Goal: Task Accomplishment & Management: Complete application form

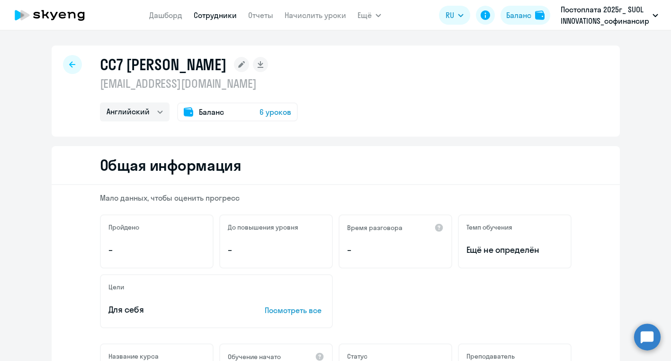
select select "english"
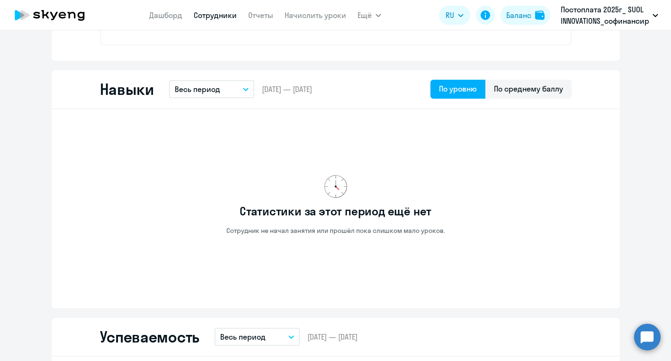
scroll to position [289, 0]
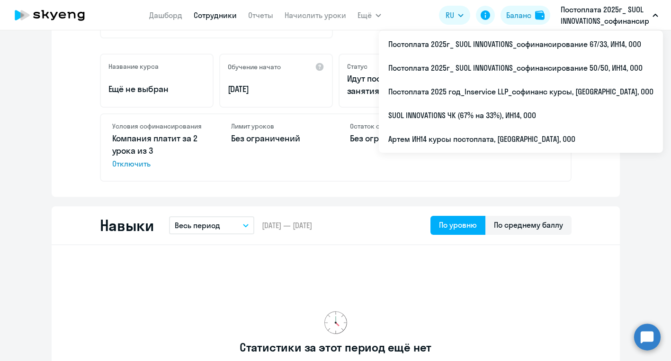
click at [606, 26] on p "Постоплата 2025г_ SUOL INNOVATIONS_софинансирование 67/33, ИН14, ООО" at bounding box center [605, 15] width 88 height 23
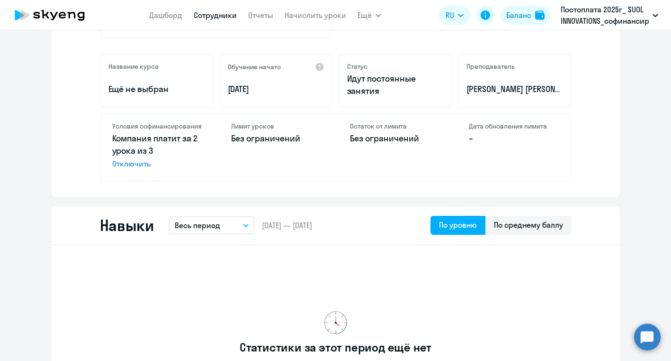
click at [608, 19] on p "Постоплата 2025г_ SUOL INNOVATIONS_софинансирование 67/33, ИН14, ООО" at bounding box center [605, 15] width 88 height 23
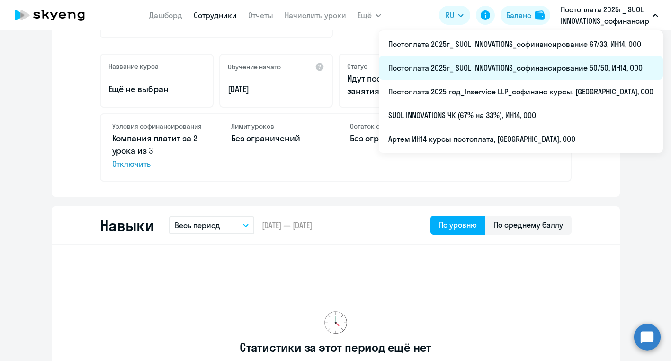
click at [552, 71] on li "Постоплата 2025г_ SUOL INNOVATIONS_софинансирование 50/50, ИН14, ООО" at bounding box center [521, 68] width 284 height 24
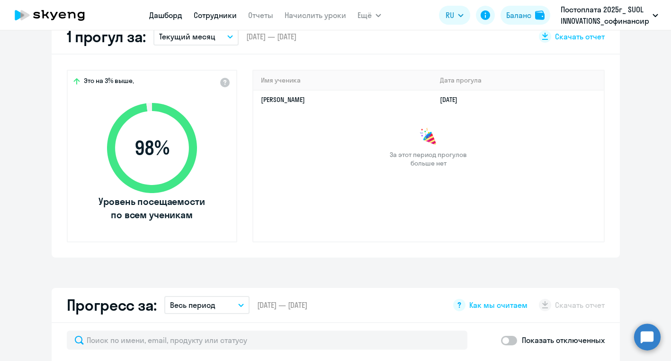
click at [223, 18] on link "Сотрудники" at bounding box center [215, 14] width 43 height 9
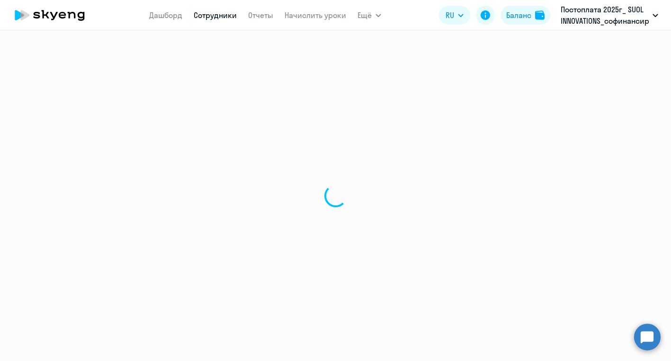
select select "30"
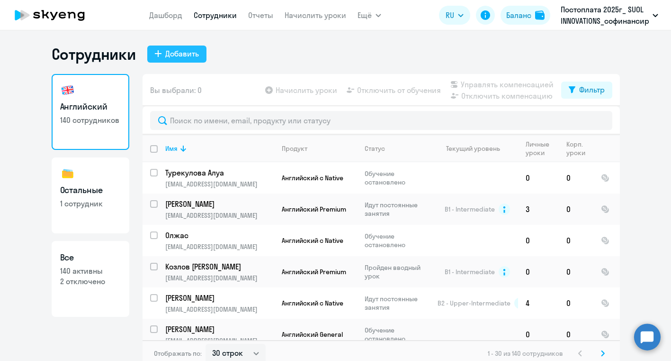
click at [194, 48] on div "Добавить" at bounding box center [182, 53] width 34 height 11
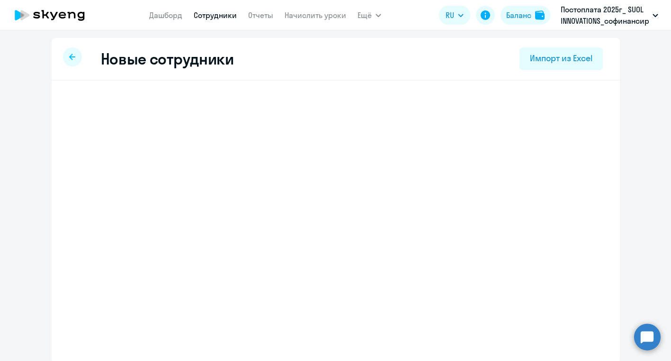
select select "english_adult_not_native_speaker"
select select "5"
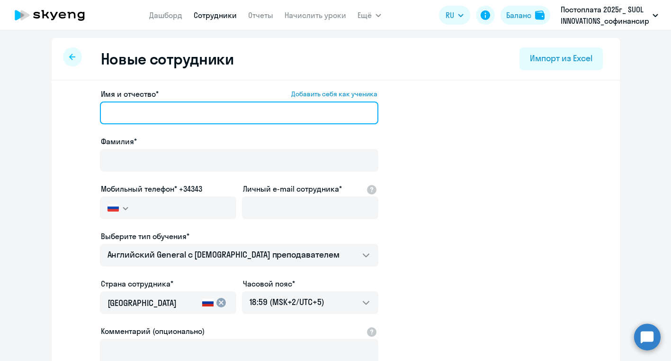
click at [172, 113] on input "Имя и отчество* Добавить себя как ученика" at bounding box center [239, 112] width 279 height 23
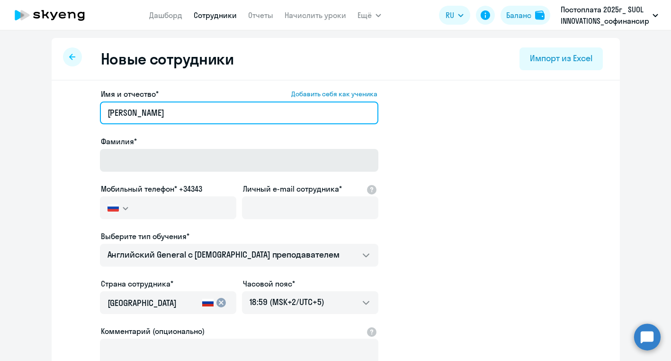
type input "[PERSON_NAME]"
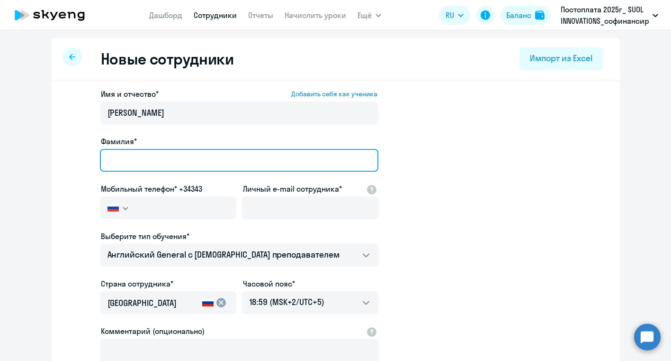
click at [135, 158] on input "Фамилия*" at bounding box center [239, 160] width 279 height 23
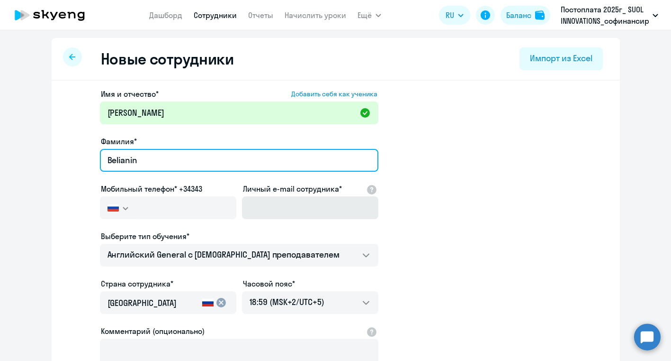
type input "Belianin"
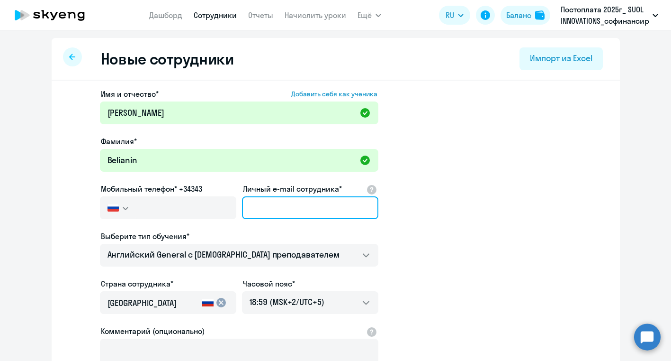
click at [268, 207] on input "Личный e-mail сотрудника*" at bounding box center [310, 207] width 136 height 23
paste input "[PERSON_NAME][EMAIL_ADDRESS][DOMAIN_NAME]"
type input "[PERSON_NAME][EMAIL_ADDRESS][DOMAIN_NAME]"
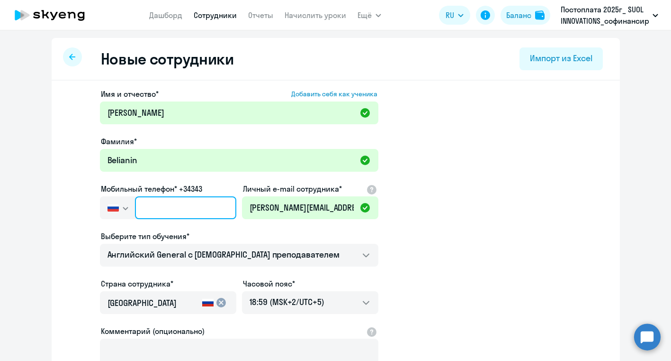
click at [178, 204] on input "text" at bounding box center [185, 207] width 101 height 23
paste input "[PHONE_NUMBER]"
type input "[PHONE_NUMBER]"
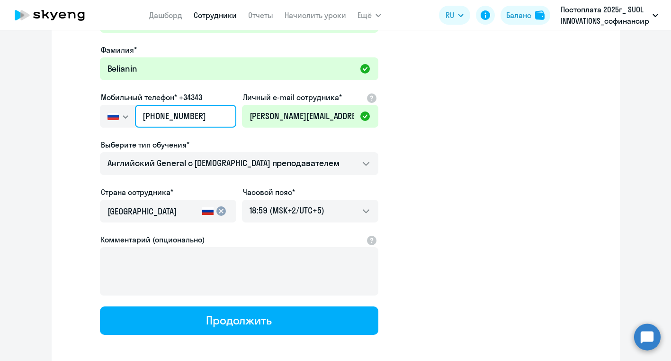
scroll to position [98, 0]
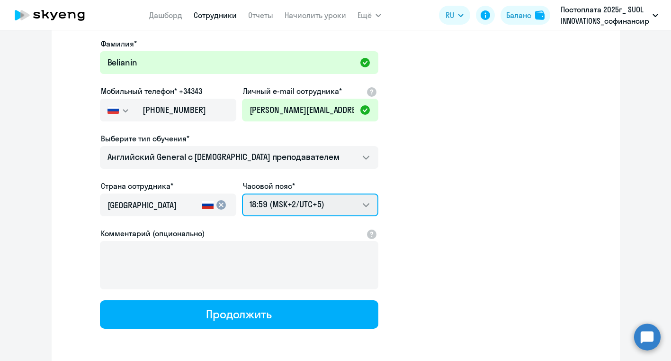
click at [291, 207] on select "02:59 (MSK-14/UTC-11) 03:59 (MSK-13/UTC-10) 04:59 (MSK-12/UTC-9) 05:59 (MSK-11/…" at bounding box center [310, 204] width 136 height 23
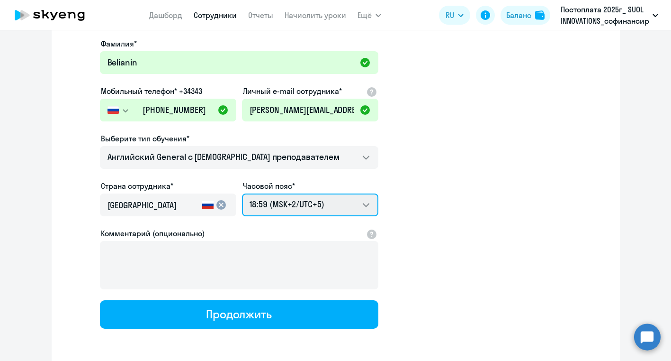
select select "3"
click at [242, 193] on select "02:59 (MSK-14/UTC-11) 03:59 (MSK-13/UTC-10) 04:59 (MSK-12/UTC-9) 05:59 (MSK-11/…" at bounding box center [310, 204] width 136 height 23
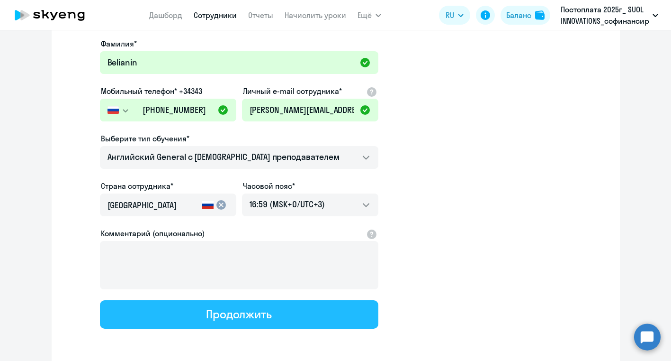
click at [221, 319] on div "Продолжить" at bounding box center [239, 313] width 66 height 15
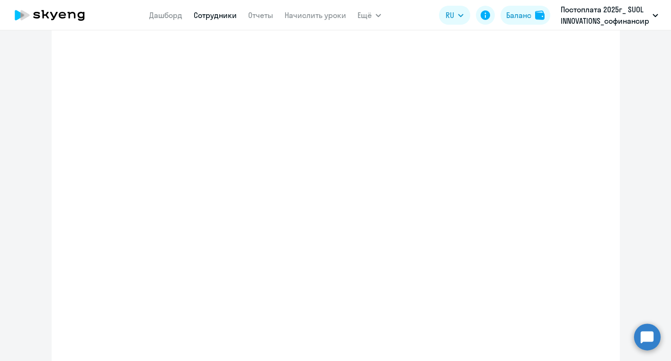
select select "english_adult_not_native_speaker"
select select "3"
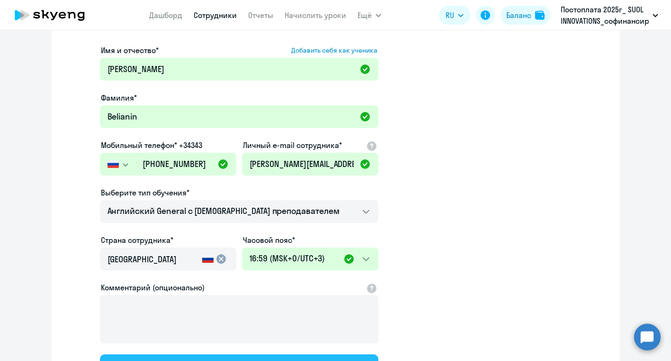
scroll to position [0, 0]
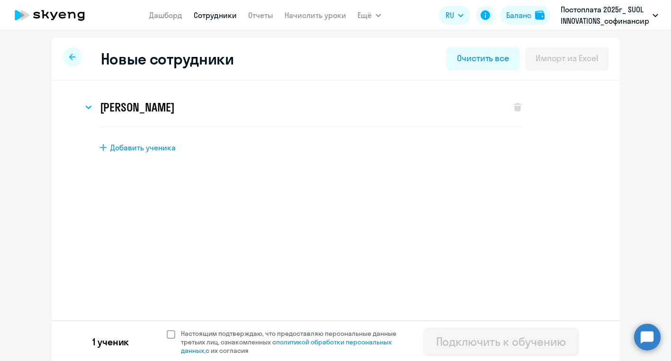
click at [169, 334] on span at bounding box center [171, 334] width 9 height 9
click at [167, 329] on input "Настоящим подтверждаю, что предоставляю персональные данные третьих лиц, ознако…" at bounding box center [166, 328] width 0 height 0
checkbox input "true"
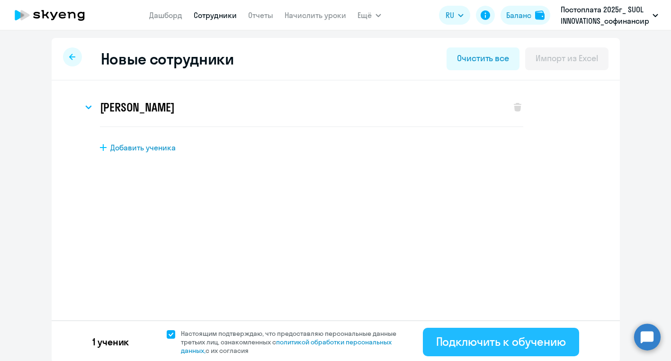
click at [450, 343] on div "Подключить к обучению" at bounding box center [501, 341] width 130 height 15
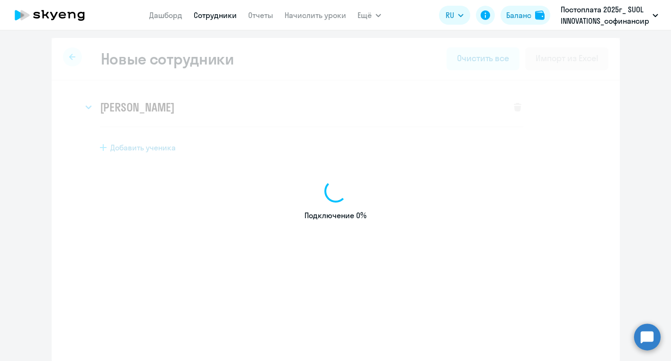
select select "english_adult_not_native_speaker"
select select "5"
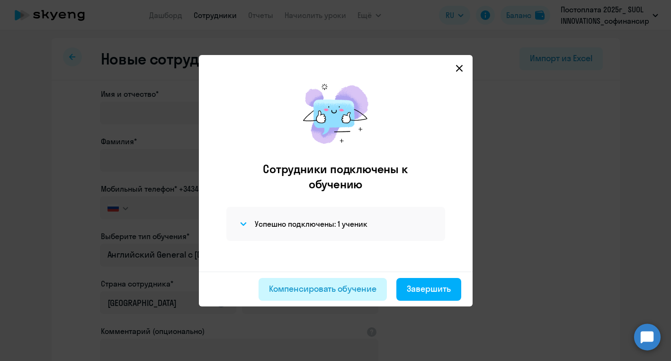
click at [350, 292] on div "Компенсировать обучение" at bounding box center [323, 288] width 108 height 12
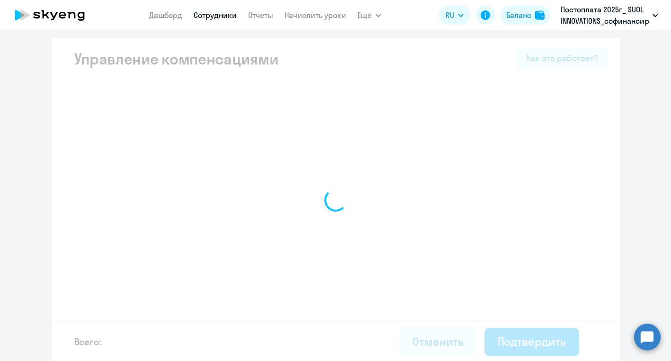
select select "MONTHLY"
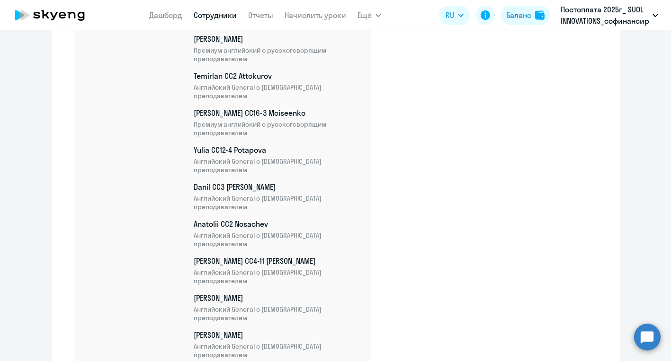
scroll to position [5249, 0]
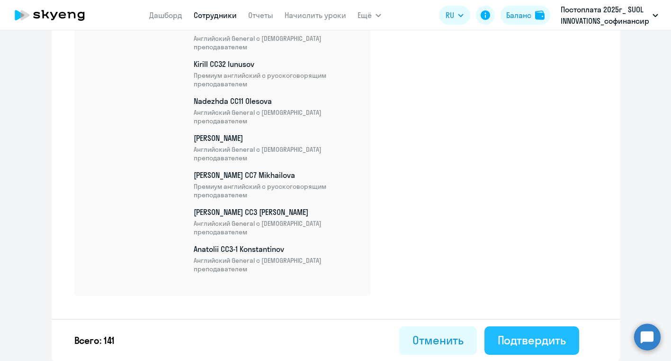
click at [513, 344] on div "Подтвердить" at bounding box center [532, 339] width 68 height 15
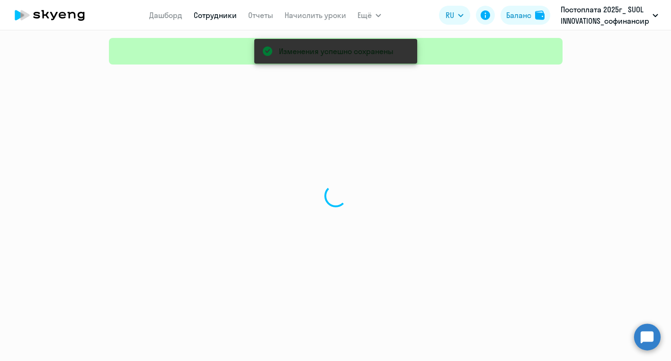
select select "30"
